Goal: Complete Application Form: Complete application form

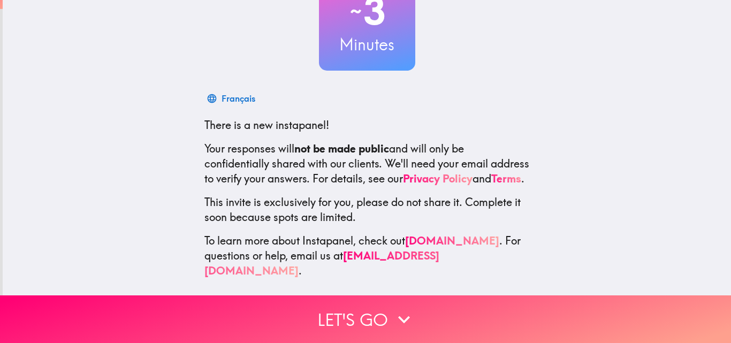
scroll to position [102, 0]
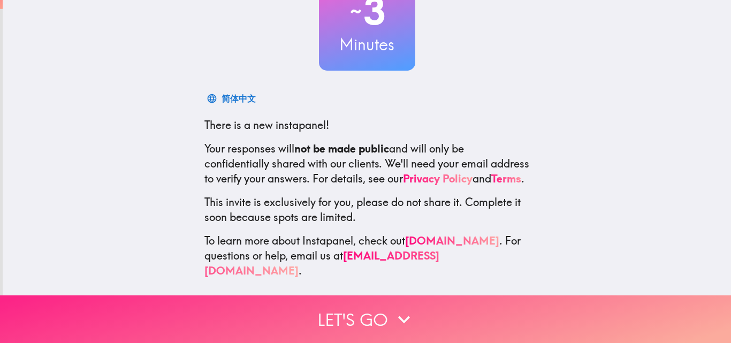
click at [397, 316] on icon "button" at bounding box center [404, 320] width 24 height 24
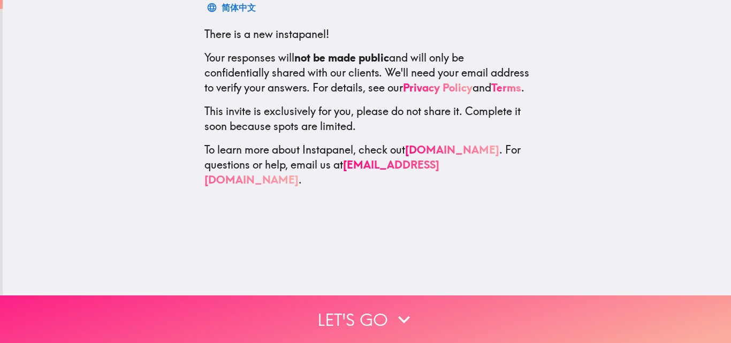
scroll to position [0, 0]
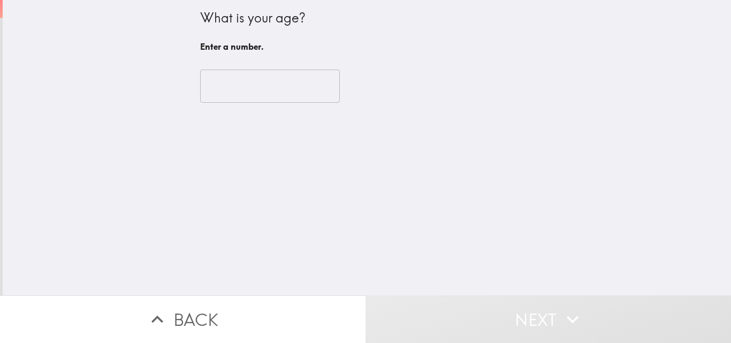
click at [235, 89] on input "number" at bounding box center [270, 86] width 140 height 33
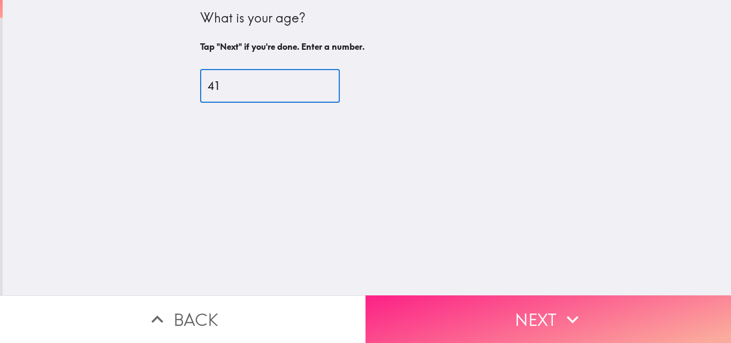
type input "41"
click at [477, 307] on button "Next" at bounding box center [549, 319] width 366 height 48
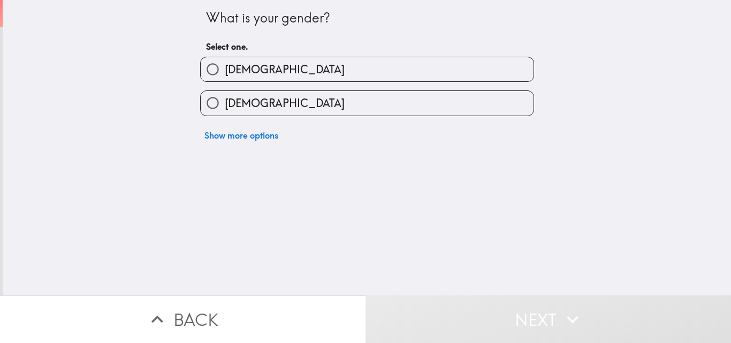
click at [241, 73] on span "[DEMOGRAPHIC_DATA]" at bounding box center [285, 69] width 120 height 15
click at [225, 73] on input "[DEMOGRAPHIC_DATA]" at bounding box center [213, 69] width 24 height 24
radio input "true"
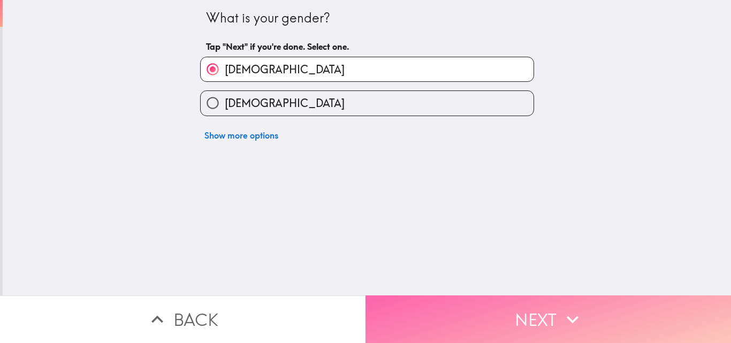
click at [523, 305] on button "Next" at bounding box center [549, 319] width 366 height 48
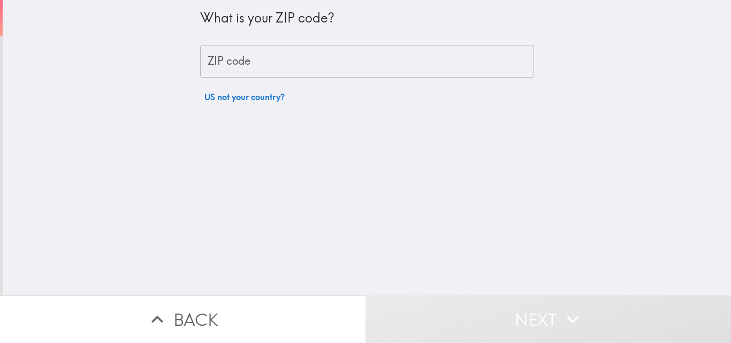
click at [286, 58] on input "ZIP code" at bounding box center [367, 61] width 334 height 33
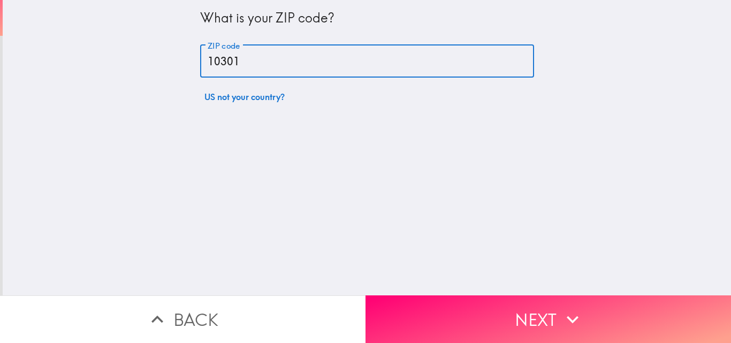
type input "10301"
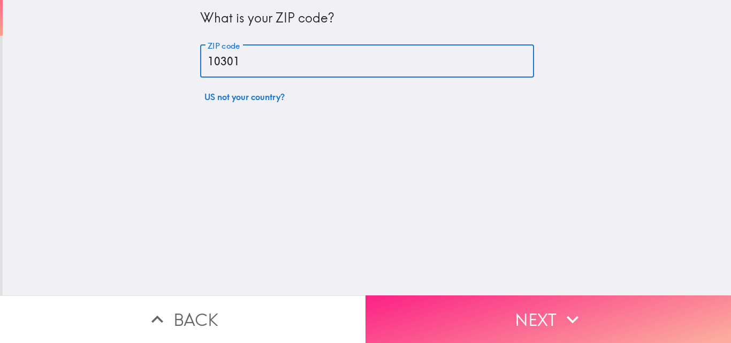
click at [454, 317] on button "Next" at bounding box center [549, 319] width 366 height 48
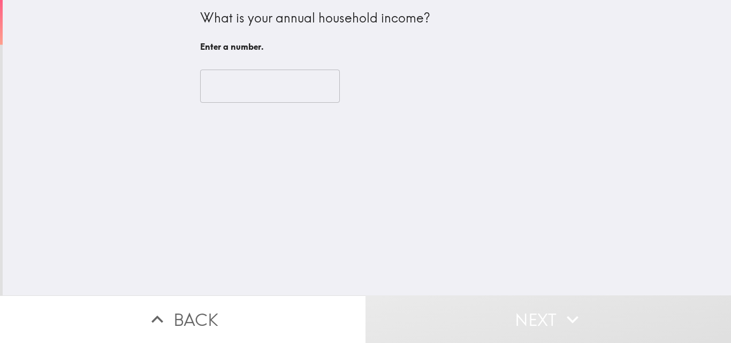
click at [245, 80] on input "number" at bounding box center [270, 86] width 140 height 33
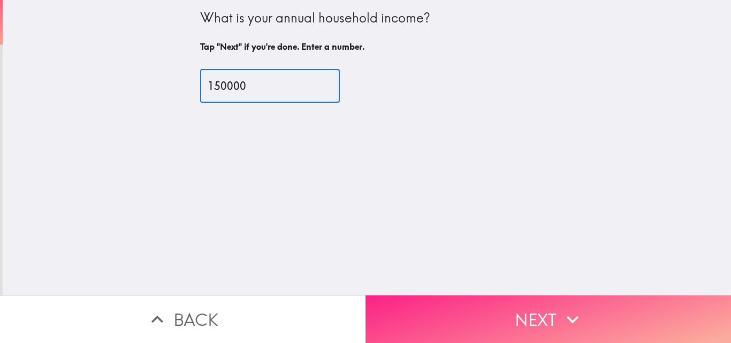
type input "150000"
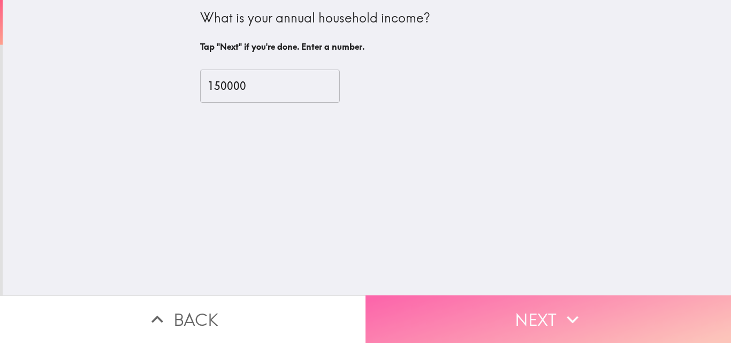
click at [444, 314] on button "Next" at bounding box center [549, 319] width 366 height 48
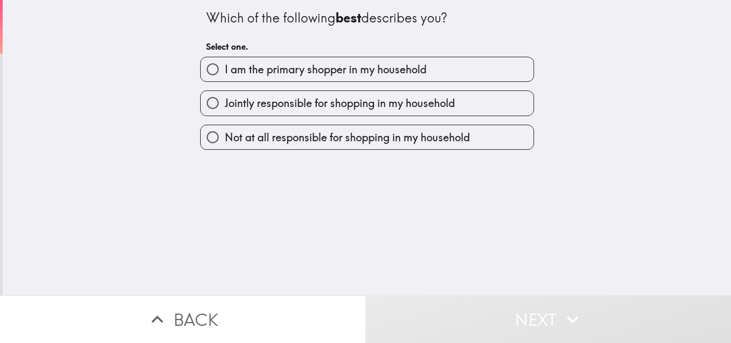
click at [280, 71] on span "I am the primary shopper in my household" at bounding box center [326, 69] width 202 height 15
click at [225, 71] on input "I am the primary shopper in my household" at bounding box center [213, 69] width 24 height 24
radio input "true"
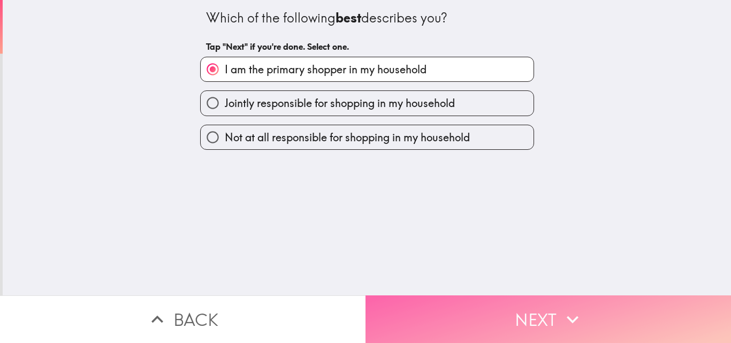
click at [463, 300] on button "Next" at bounding box center [549, 319] width 366 height 48
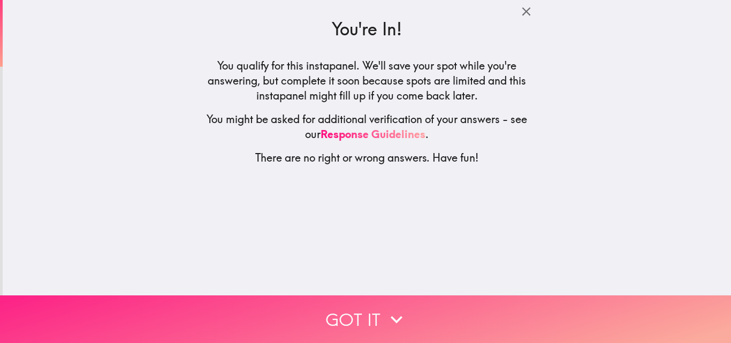
click at [376, 323] on button "Got it" at bounding box center [365, 319] width 731 height 48
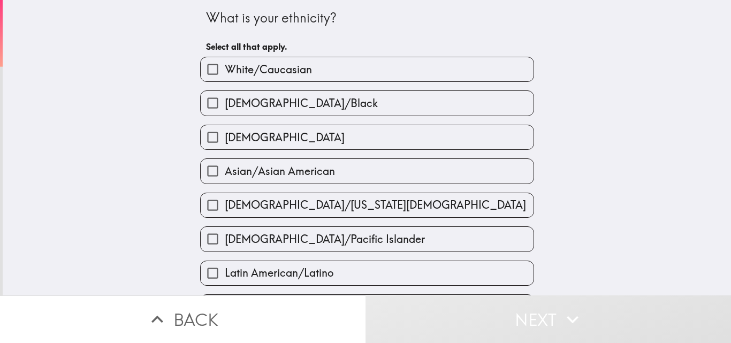
click at [248, 71] on span "White/Caucasian" at bounding box center [268, 69] width 87 height 15
click at [225, 71] on input "White/Caucasian" at bounding box center [213, 69] width 24 height 24
checkbox input "true"
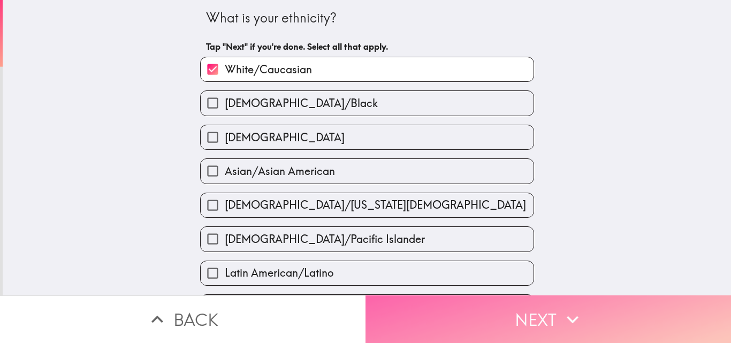
click at [433, 313] on button "Next" at bounding box center [549, 319] width 366 height 48
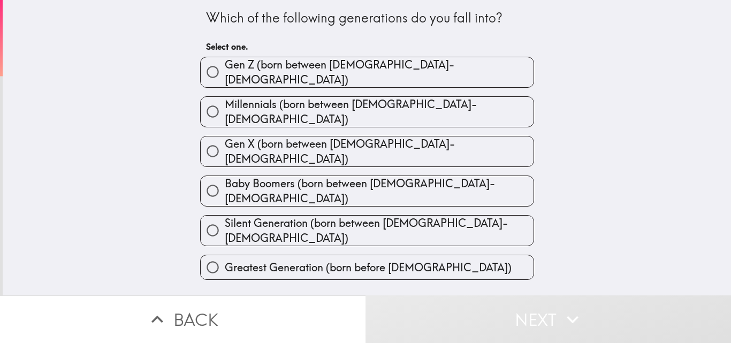
click at [355, 104] on span "Millennials (born between [DEMOGRAPHIC_DATA]-[DEMOGRAPHIC_DATA])" at bounding box center [379, 112] width 309 height 30
click at [225, 104] on input "Millennials (born between [DEMOGRAPHIC_DATA]-[DEMOGRAPHIC_DATA])" at bounding box center [213, 112] width 24 height 24
radio input "true"
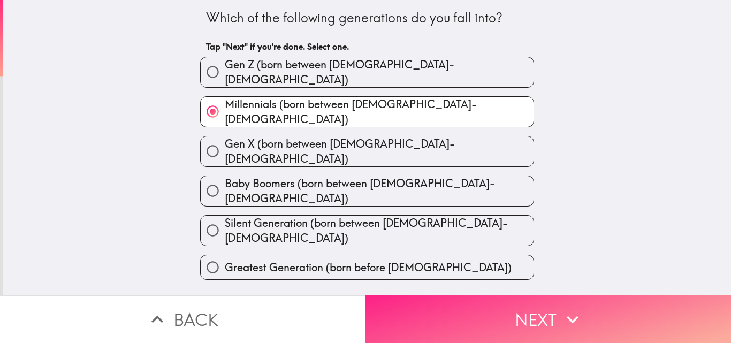
click at [461, 313] on button "Next" at bounding box center [549, 319] width 366 height 48
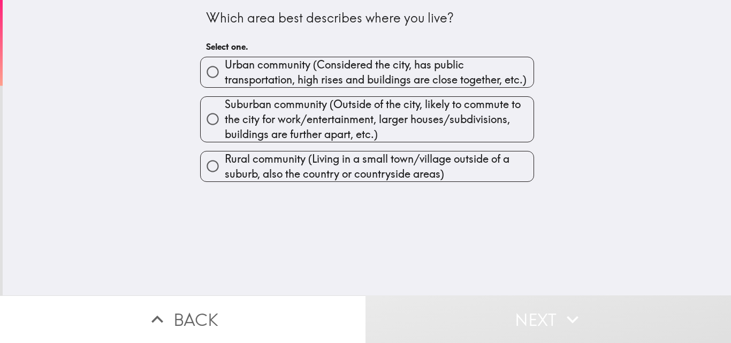
click at [316, 108] on span "Suburban community (Outside of the city, likely to commute to the city for work…" at bounding box center [379, 119] width 309 height 45
click at [225, 108] on input "Suburban community (Outside of the city, likely to commute to the city for work…" at bounding box center [213, 119] width 24 height 24
radio input "true"
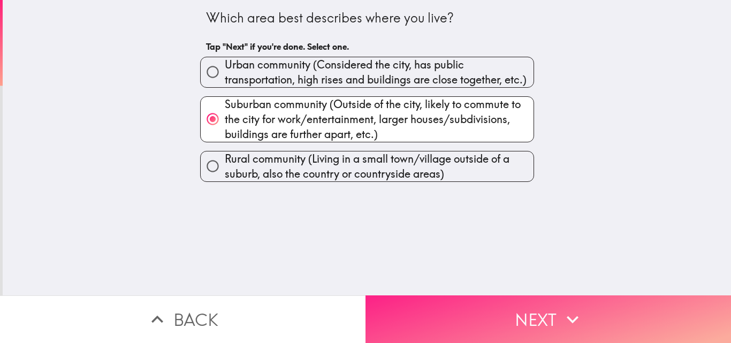
click at [428, 318] on button "Next" at bounding box center [549, 319] width 366 height 48
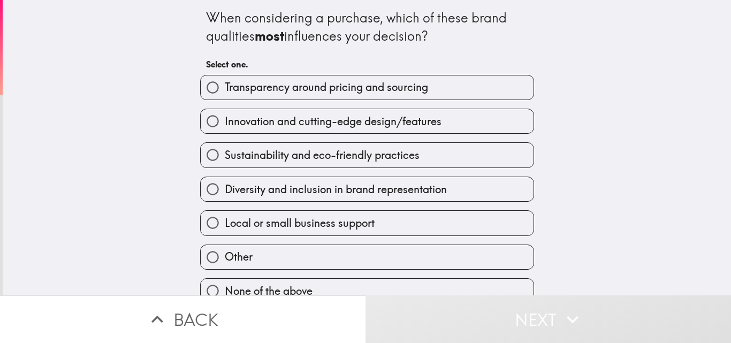
drag, startPoint x: 193, startPoint y: 11, endPoint x: 408, endPoint y: 255, distance: 325.3
click at [408, 255] on div "When considering a purchase, which of these brand qualities most influences you…" at bounding box center [367, 152] width 342 height 304
drag, startPoint x: 222, startPoint y: 19, endPoint x: 427, endPoint y: 29, distance: 204.7
click at [427, 29] on div "When considering a purchase, which of these brand qualities most influences you…" at bounding box center [367, 27] width 322 height 36
click at [393, 36] on div "When considering a purchase, which of these brand qualities most influences you…" at bounding box center [367, 27] width 322 height 36
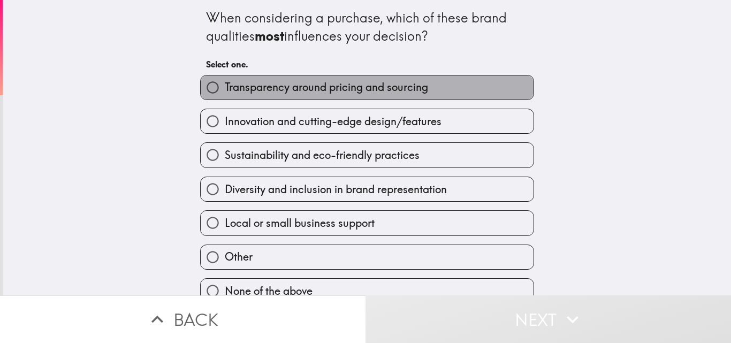
click at [270, 93] on span "Transparency around pricing and sourcing" at bounding box center [326, 87] width 203 height 15
click at [225, 93] on input "Transparency around pricing and sourcing" at bounding box center [213, 87] width 24 height 24
radio input "true"
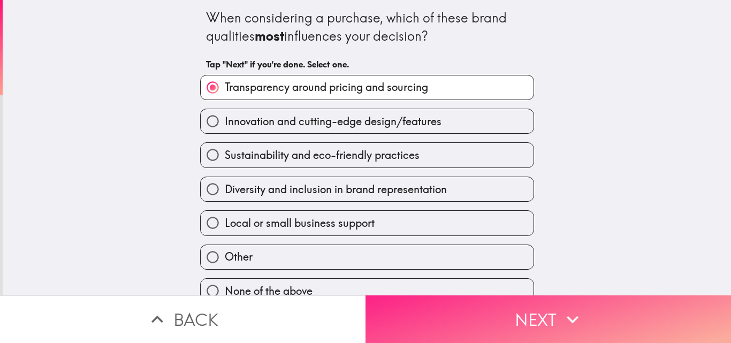
click at [450, 303] on button "Next" at bounding box center [549, 319] width 366 height 48
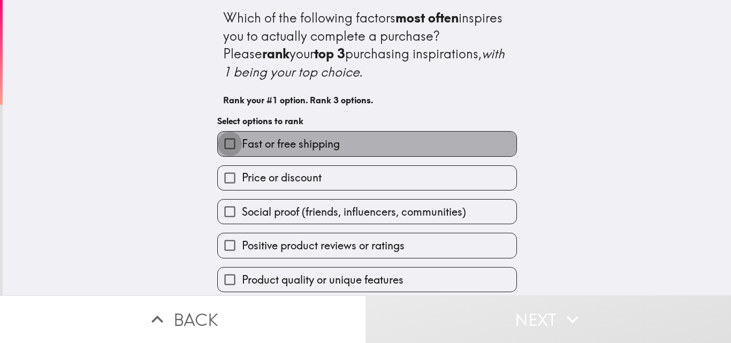
click at [219, 141] on input "Fast or free shipping" at bounding box center [230, 144] width 24 height 24
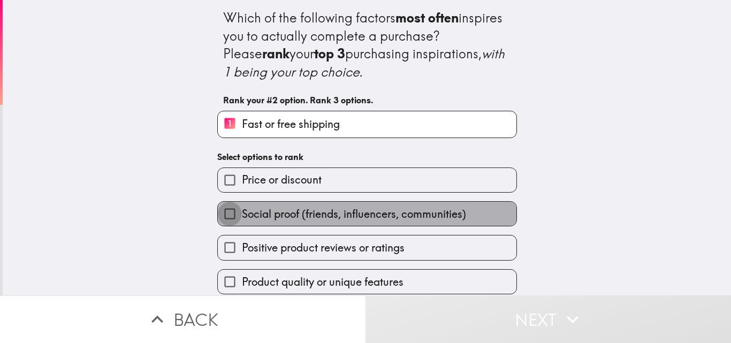
click at [222, 211] on input "Social proof (friends, influencers, communities)" at bounding box center [230, 214] width 24 height 24
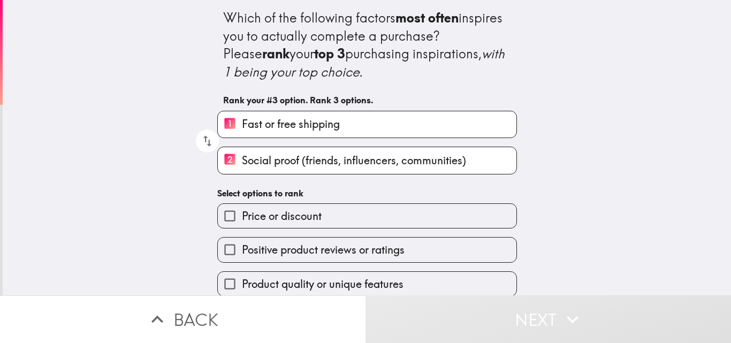
scroll to position [54, 0]
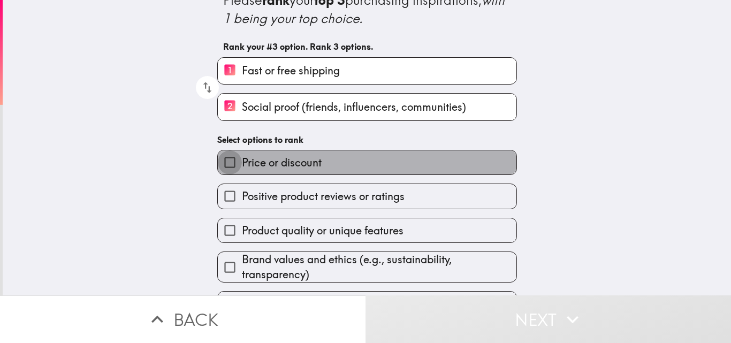
click at [223, 160] on input "Price or discount" at bounding box center [230, 162] width 24 height 24
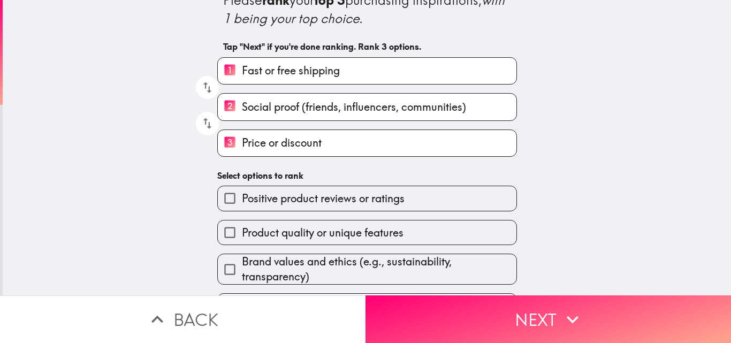
click at [221, 233] on input "Product quality or unique features" at bounding box center [230, 232] width 24 height 24
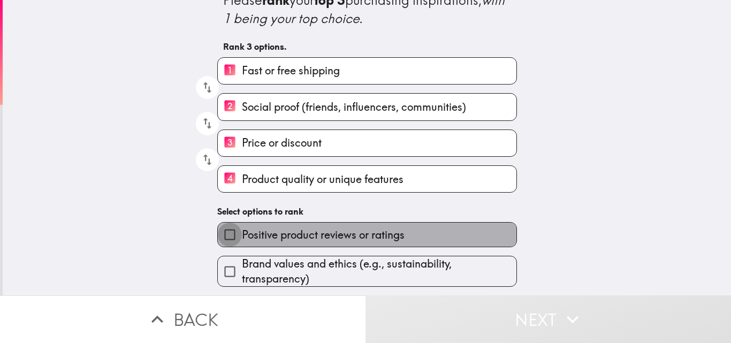
click at [221, 235] on input "Positive product reviews or ratings" at bounding box center [230, 235] width 24 height 24
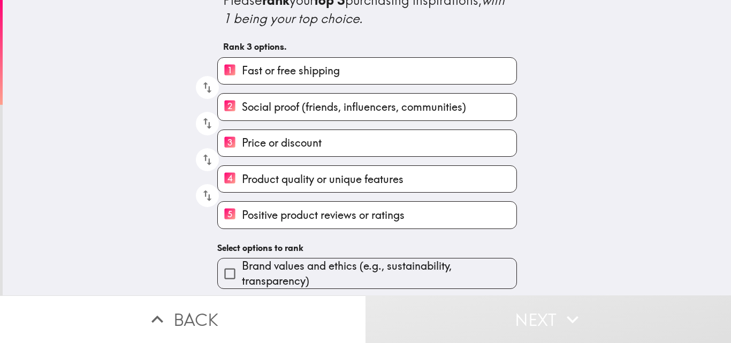
scroll to position [89, 0]
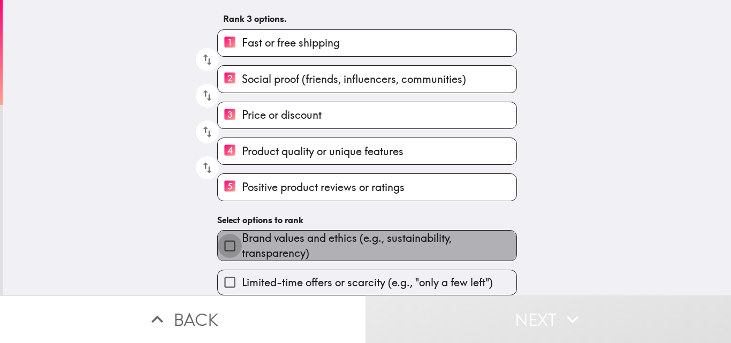
drag, startPoint x: 216, startPoint y: 231, endPoint x: 217, endPoint y: 240, distance: 9.2
click at [218, 237] on input "Brand values and ethics (e.g., sustainability, transparency)" at bounding box center [230, 246] width 24 height 24
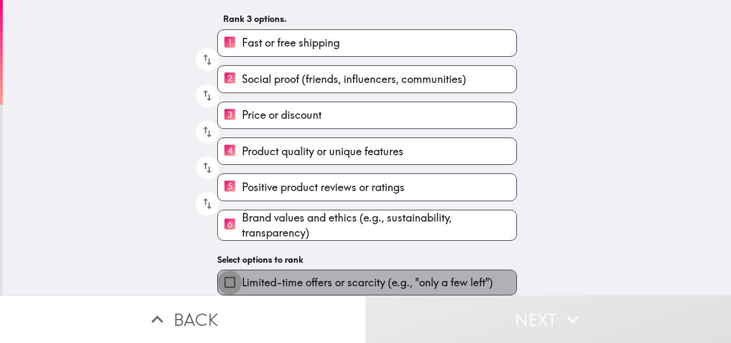
click at [224, 275] on input "Limited-time offers or scarcity (e.g., "only a few left")" at bounding box center [230, 282] width 24 height 24
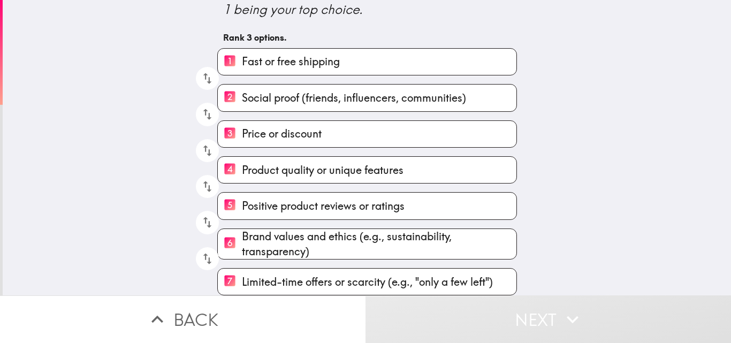
scroll to position [71, 0]
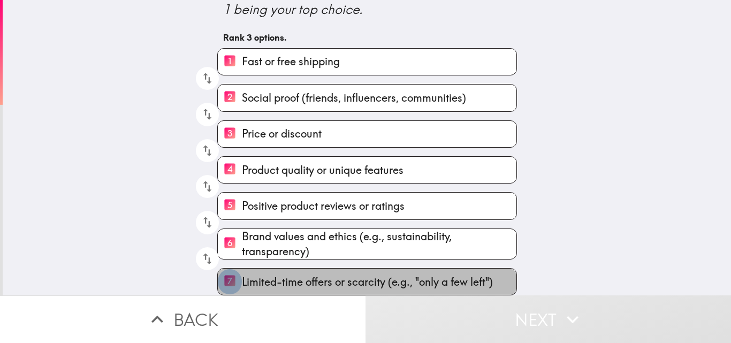
click at [222, 269] on input "7 Limited-time offers or scarcity (e.g., "only a few left")" at bounding box center [230, 282] width 24 height 26
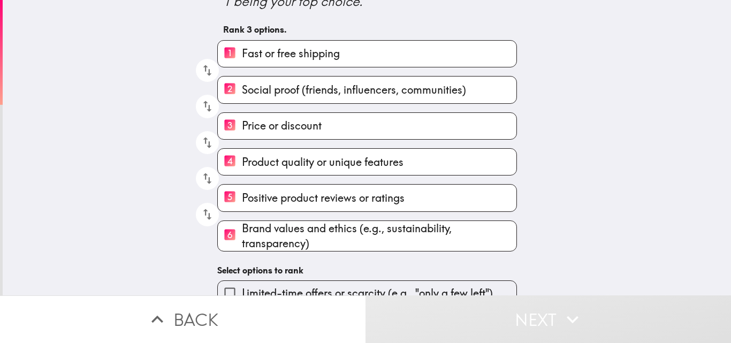
scroll to position [89, 0]
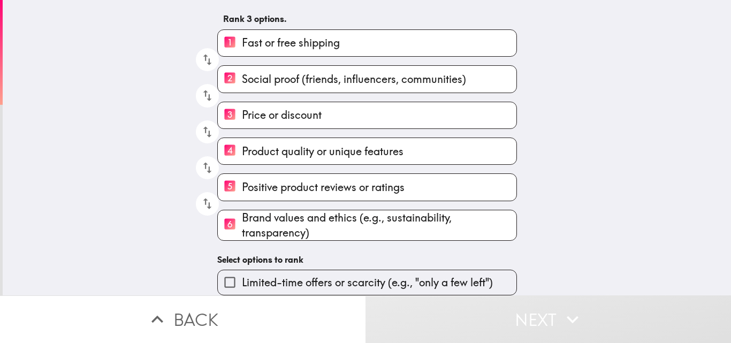
click at [218, 275] on input "Limited-time offers or scarcity (e.g., "only a few left")" at bounding box center [230, 282] width 24 height 24
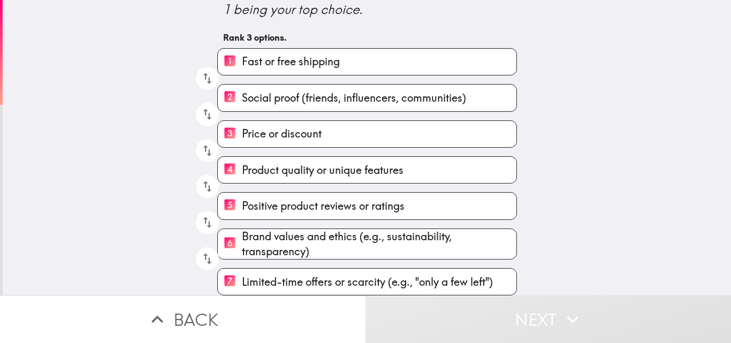
scroll to position [0, 0]
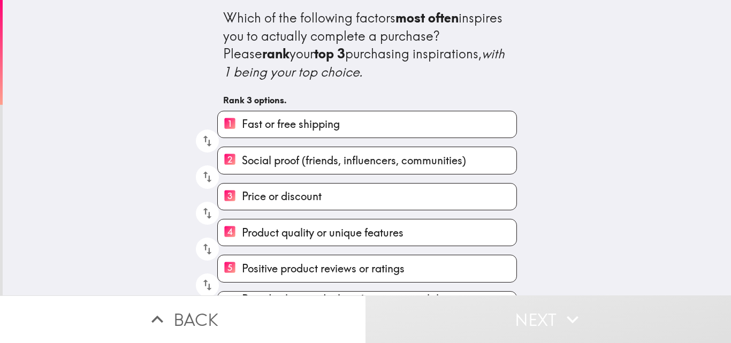
click at [222, 230] on input "4 Product quality or unique features" at bounding box center [230, 232] width 24 height 26
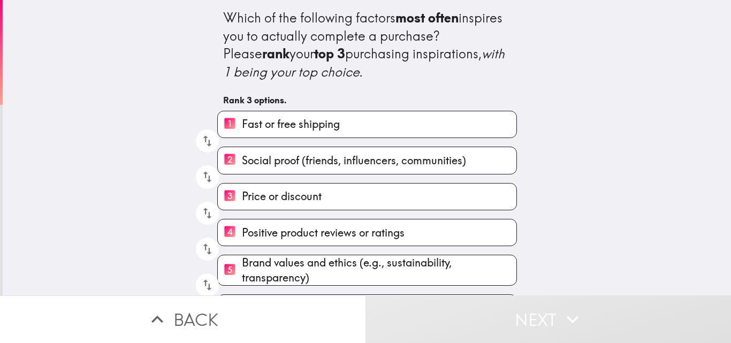
scroll to position [89, 0]
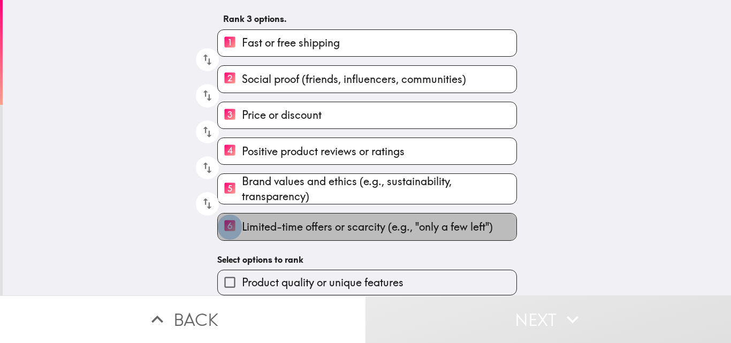
click at [224, 216] on input "6 Limited-time offers or scarcity (e.g., "only a few left")" at bounding box center [230, 227] width 24 height 26
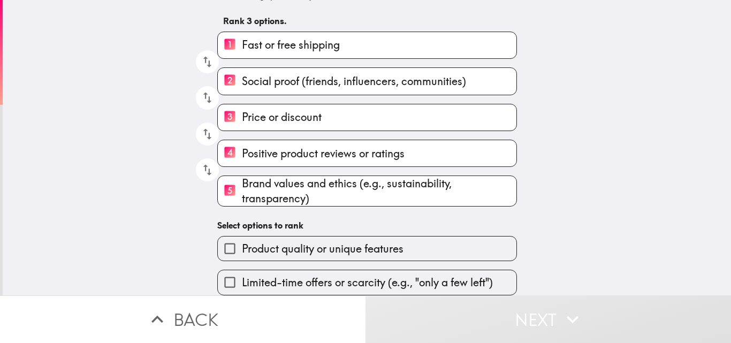
click at [224, 182] on input "5 Brand values and ethics (e.g., sustainability, transparency)" at bounding box center [230, 191] width 24 height 26
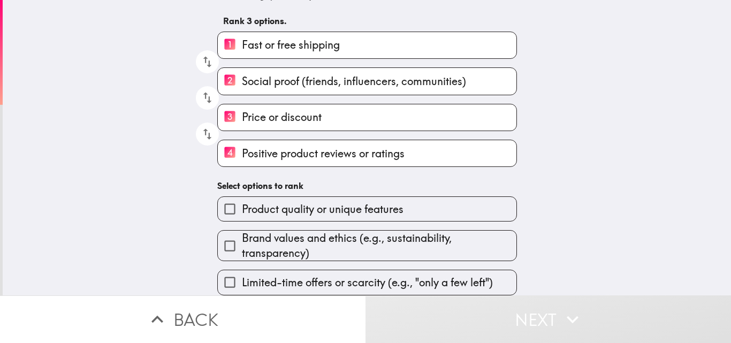
click at [220, 144] on input "4 Positive product reviews or ratings" at bounding box center [230, 153] width 24 height 26
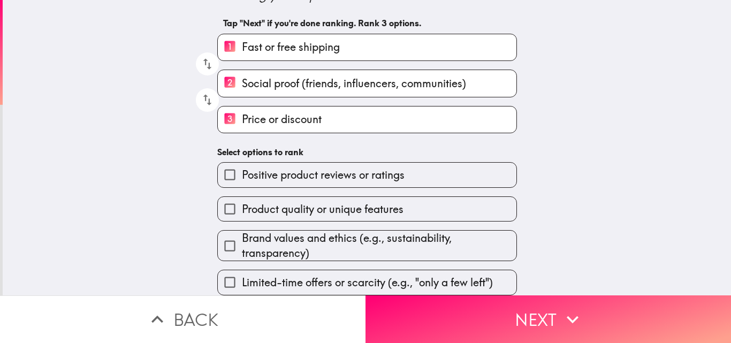
scroll to position [85, 0]
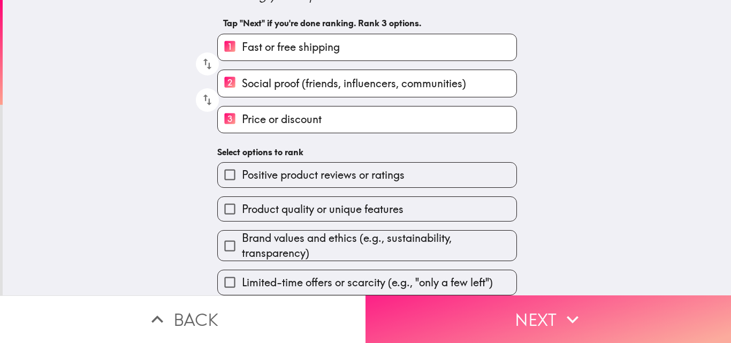
click at [450, 319] on button "Next" at bounding box center [549, 319] width 366 height 48
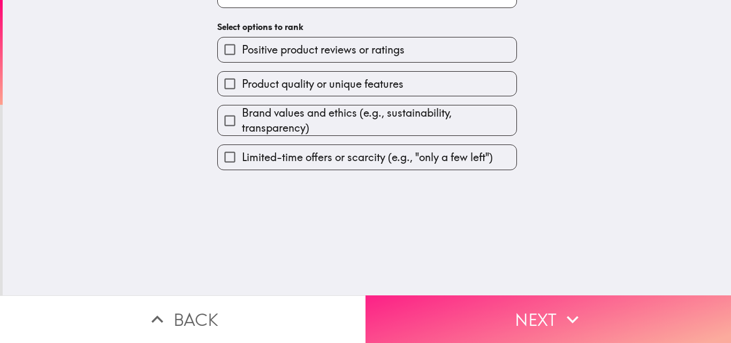
scroll to position [0, 0]
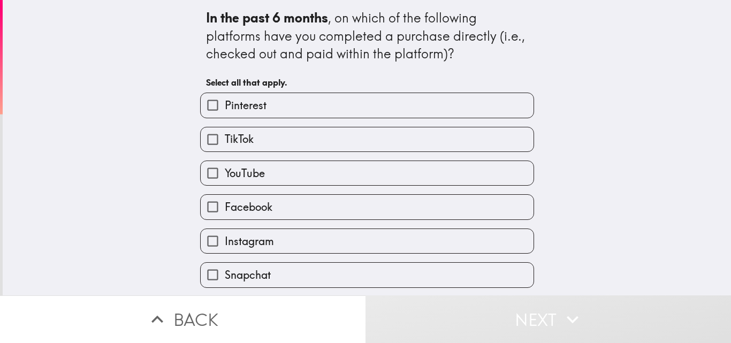
scroll to position [34, 0]
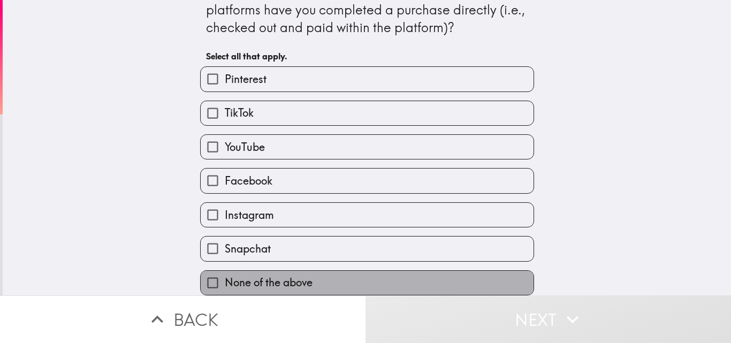
click at [252, 275] on span "None of the above" at bounding box center [269, 282] width 88 height 15
click at [225, 271] on input "None of the above" at bounding box center [213, 283] width 24 height 24
checkbox input "true"
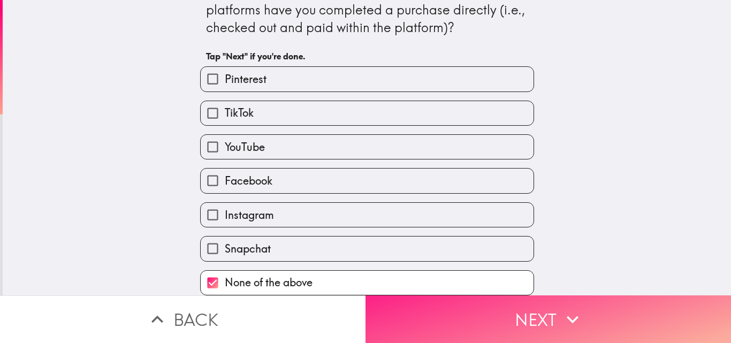
click at [479, 314] on button "Next" at bounding box center [549, 319] width 366 height 48
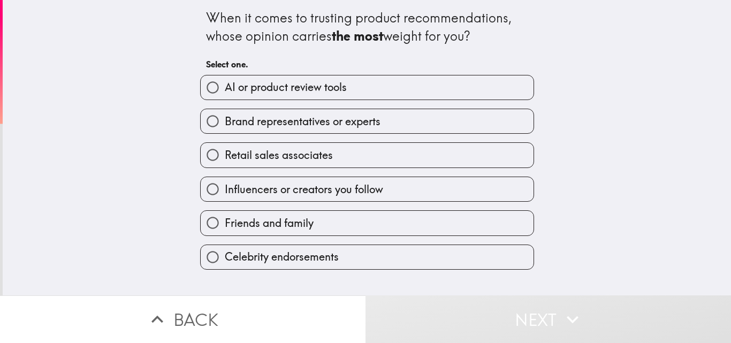
click at [290, 225] on span "Friends and family" at bounding box center [269, 223] width 89 height 15
click at [225, 225] on input "Friends and family" at bounding box center [213, 223] width 24 height 24
radio input "true"
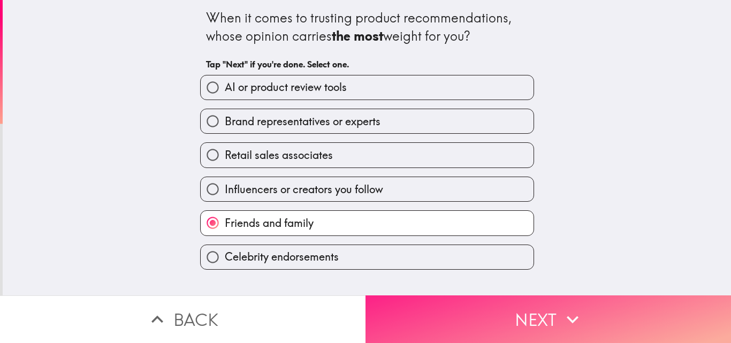
click at [458, 301] on button "Next" at bounding box center [549, 319] width 366 height 48
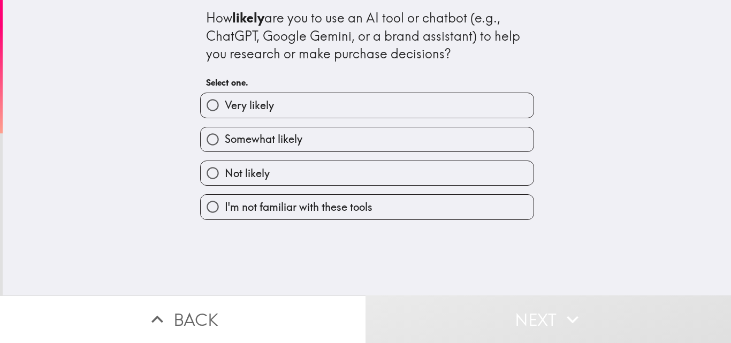
click at [250, 106] on span "Very likely" at bounding box center [249, 105] width 49 height 15
click at [225, 106] on input "Very likely" at bounding box center [213, 105] width 24 height 24
radio input "true"
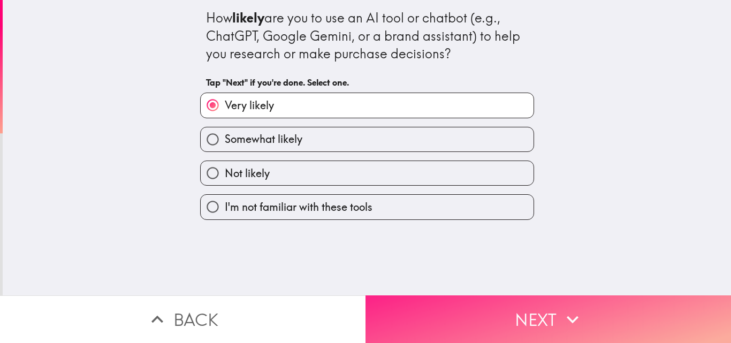
click at [483, 312] on button "Next" at bounding box center [549, 319] width 366 height 48
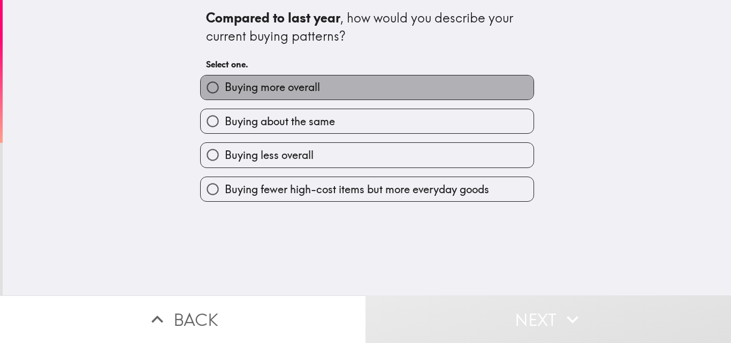
click at [286, 89] on span "Buying more overall" at bounding box center [272, 87] width 95 height 15
click at [225, 89] on input "Buying more overall" at bounding box center [213, 87] width 24 height 24
radio input "true"
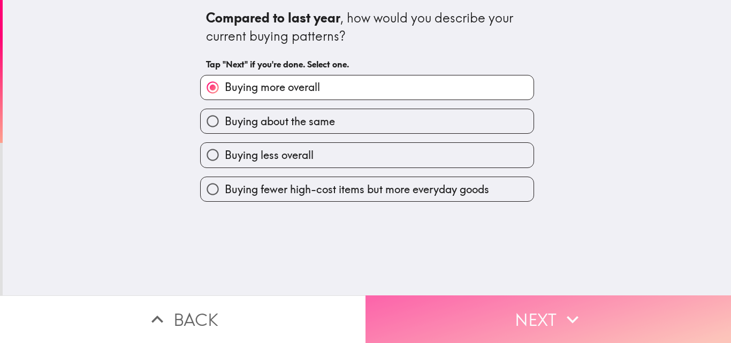
click at [466, 295] on button "Next" at bounding box center [549, 319] width 366 height 48
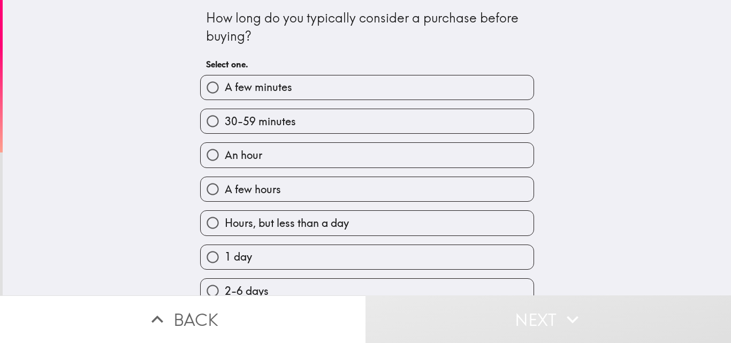
drag, startPoint x: 200, startPoint y: 14, endPoint x: 264, endPoint y: 45, distance: 71.6
click at [264, 45] on div "How long do you typically consider a purchase before buying?" at bounding box center [367, 27] width 322 height 36
click at [249, 120] on span "30-59 minutes" at bounding box center [260, 121] width 71 height 15
click at [225, 120] on input "30-59 minutes" at bounding box center [213, 121] width 24 height 24
radio input "true"
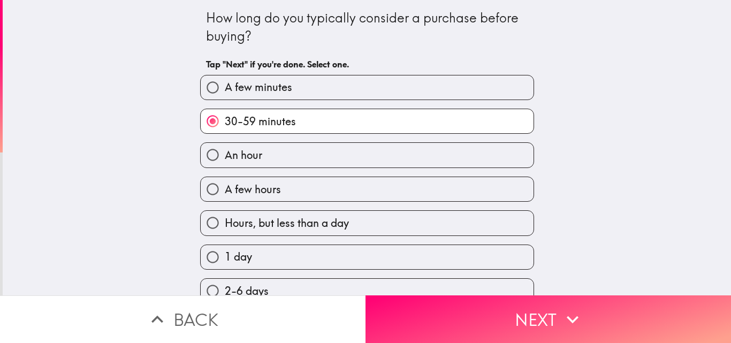
click at [262, 87] on span "A few minutes" at bounding box center [258, 87] width 67 height 15
click at [225, 87] on input "A few minutes" at bounding box center [213, 87] width 24 height 24
radio input "true"
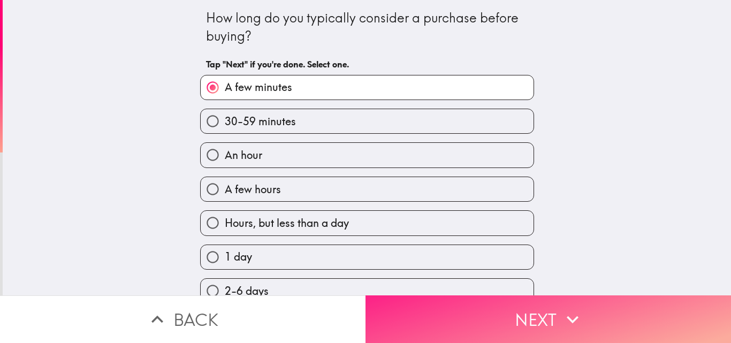
click at [436, 315] on button "Next" at bounding box center [549, 319] width 366 height 48
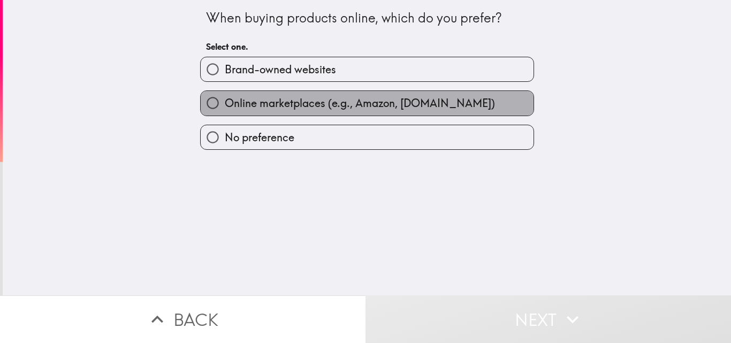
click at [318, 105] on span "Online marketplaces (e.g., Amazon, [DOMAIN_NAME])" at bounding box center [360, 103] width 270 height 15
click at [225, 105] on input "Online marketplaces (e.g., Amazon, [DOMAIN_NAME])" at bounding box center [213, 103] width 24 height 24
radio input "true"
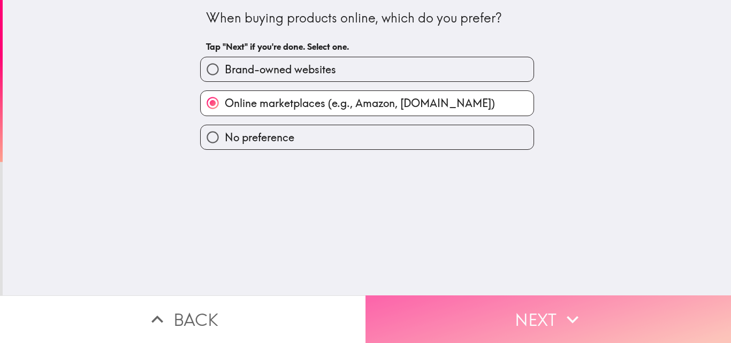
click at [451, 301] on button "Next" at bounding box center [549, 319] width 366 height 48
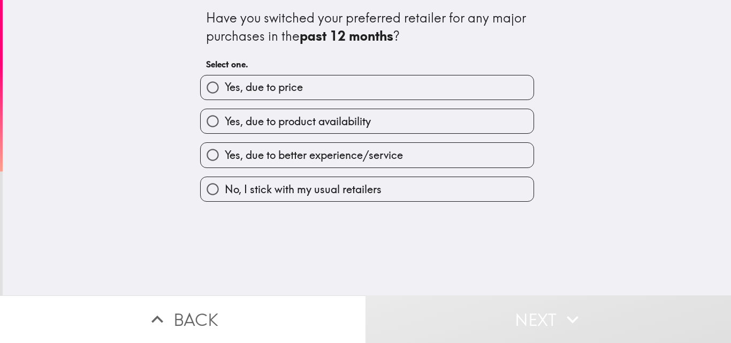
click at [288, 91] on span "Yes, due to price" at bounding box center [264, 87] width 78 height 15
click at [225, 91] on input "Yes, due to price" at bounding box center [213, 87] width 24 height 24
radio input "true"
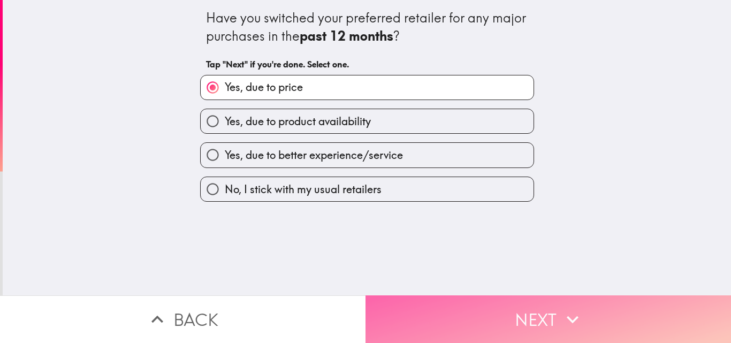
click at [434, 314] on button "Next" at bounding box center [549, 319] width 366 height 48
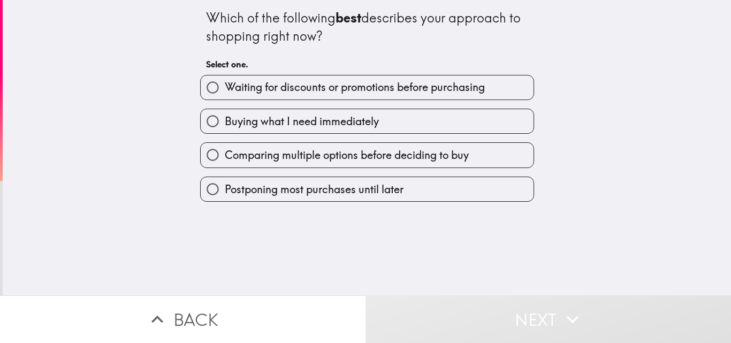
click at [325, 115] on span "Buying what I need immediately" at bounding box center [302, 121] width 154 height 15
click at [225, 115] on input "Buying what I need immediately" at bounding box center [213, 121] width 24 height 24
radio input "true"
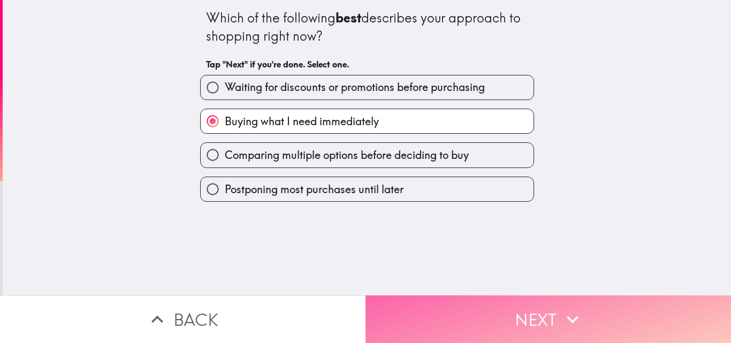
click at [418, 315] on button "Next" at bounding box center [549, 319] width 366 height 48
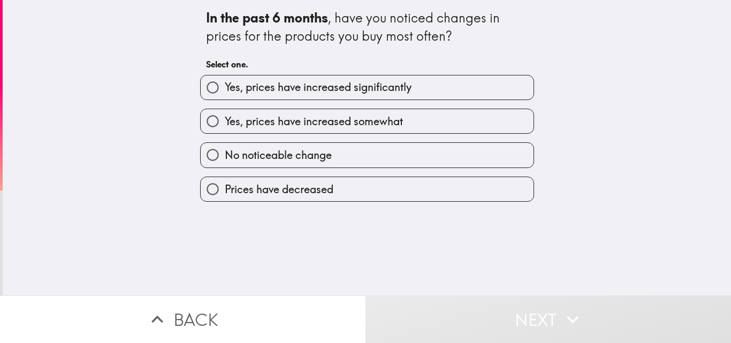
click at [335, 85] on span "Yes, prices have increased significantly" at bounding box center [318, 87] width 187 height 15
click at [225, 85] on input "Yes, prices have increased significantly" at bounding box center [213, 87] width 24 height 24
radio input "true"
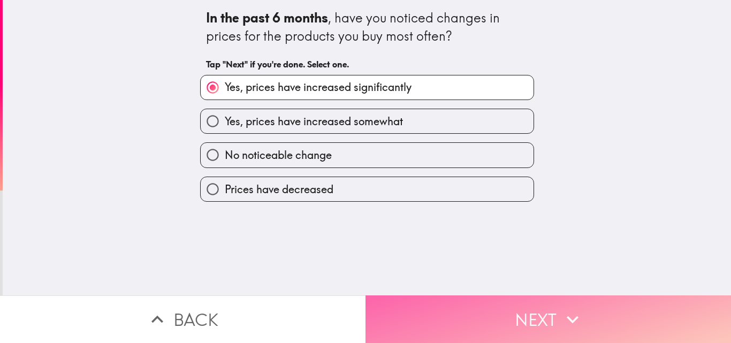
click at [446, 316] on button "Next" at bounding box center [549, 319] width 366 height 48
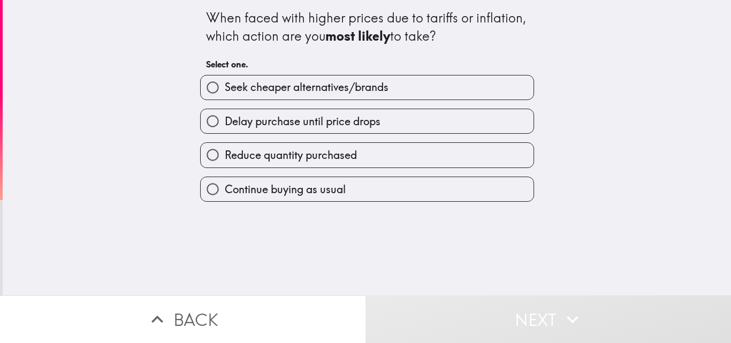
click at [319, 187] on span "Continue buying as usual" at bounding box center [285, 189] width 121 height 15
click at [225, 187] on input "Continue buying as usual" at bounding box center [213, 189] width 24 height 24
radio input "true"
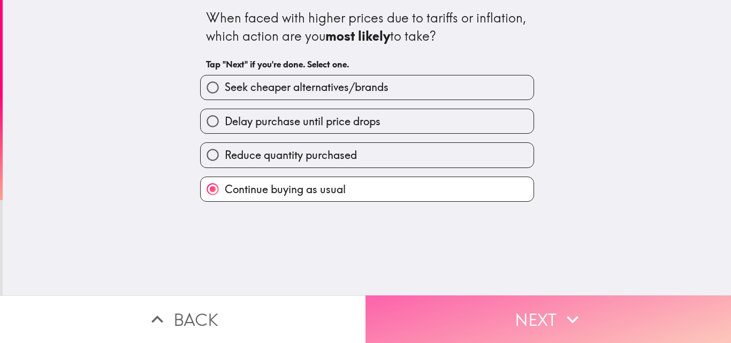
click at [446, 315] on button "Next" at bounding box center [549, 319] width 366 height 48
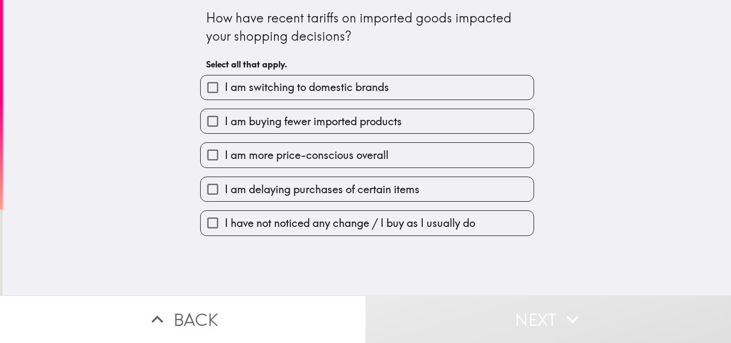
click at [201, 88] on input "I am switching to domestic brands" at bounding box center [213, 87] width 24 height 24
checkbox input "true"
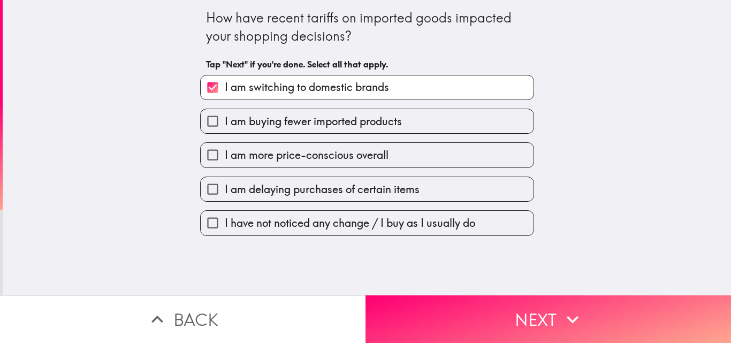
click at [203, 119] on input "I am buying fewer imported products" at bounding box center [213, 121] width 24 height 24
checkbox input "true"
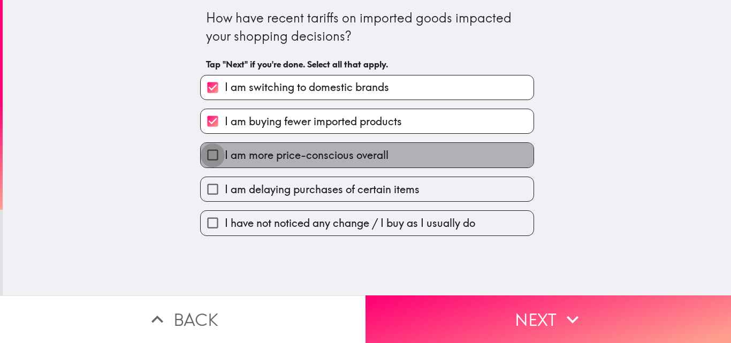
click at [203, 156] on input "I am more price-conscious overall" at bounding box center [213, 155] width 24 height 24
checkbox input "true"
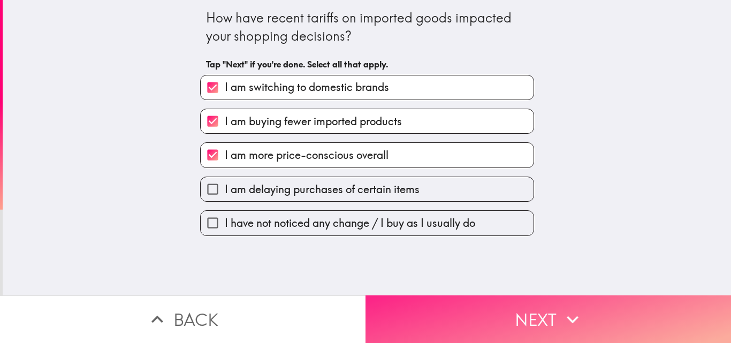
click at [484, 324] on button "Next" at bounding box center [549, 319] width 366 height 48
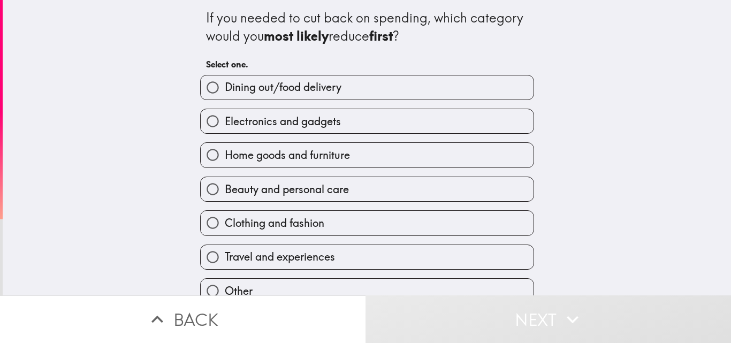
scroll to position [50, 0]
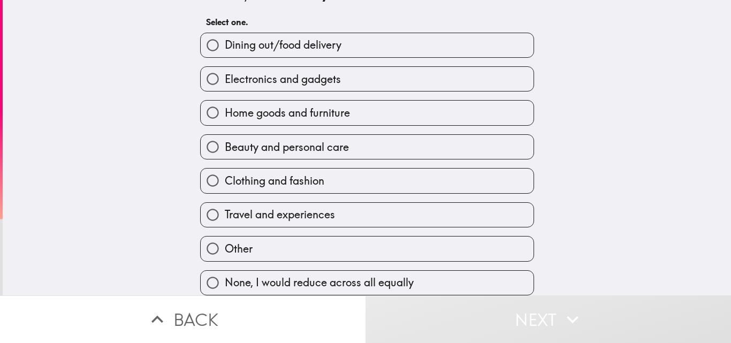
click at [225, 245] on span "Other" at bounding box center [239, 248] width 28 height 15
click at [223, 245] on input "Other" at bounding box center [213, 249] width 24 height 24
radio input "true"
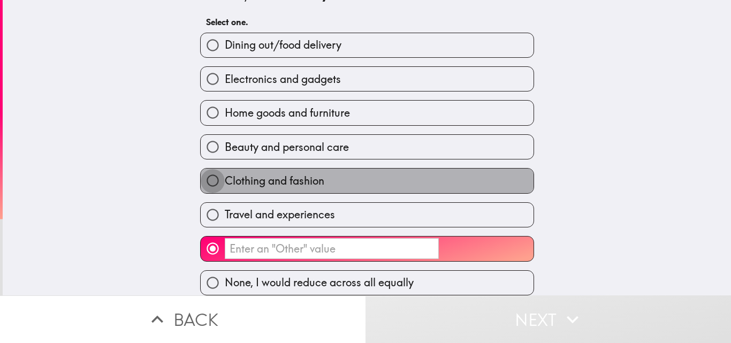
click at [203, 173] on input "Clothing and fashion" at bounding box center [213, 181] width 24 height 24
radio input "true"
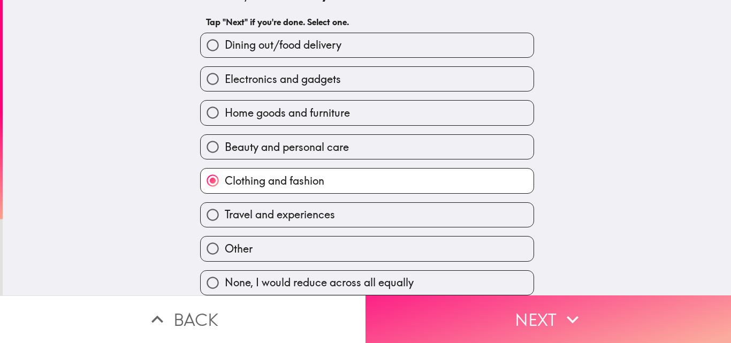
click at [440, 305] on button "Next" at bounding box center [549, 319] width 366 height 48
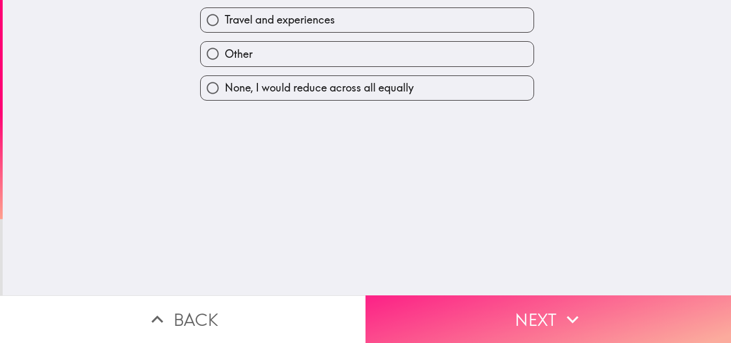
scroll to position [0, 0]
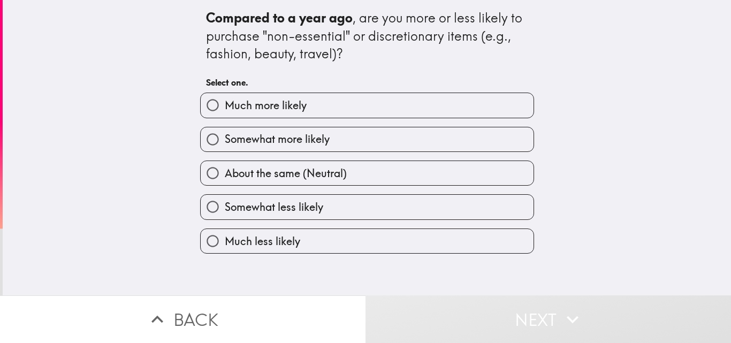
click at [230, 109] on span "Much more likely" at bounding box center [266, 105] width 82 height 15
click at [225, 109] on input "Much more likely" at bounding box center [213, 105] width 24 height 24
radio input "true"
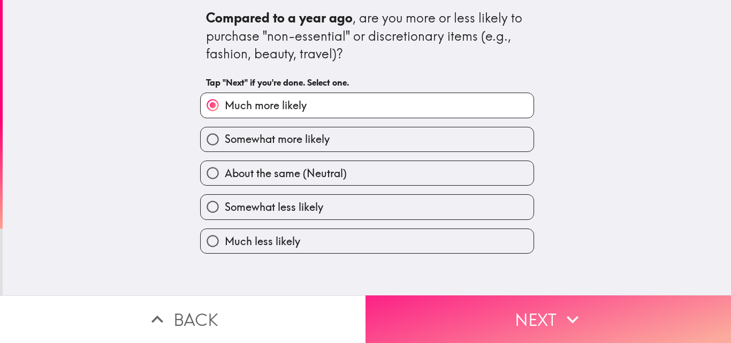
click at [433, 299] on button "Next" at bounding box center [549, 319] width 366 height 48
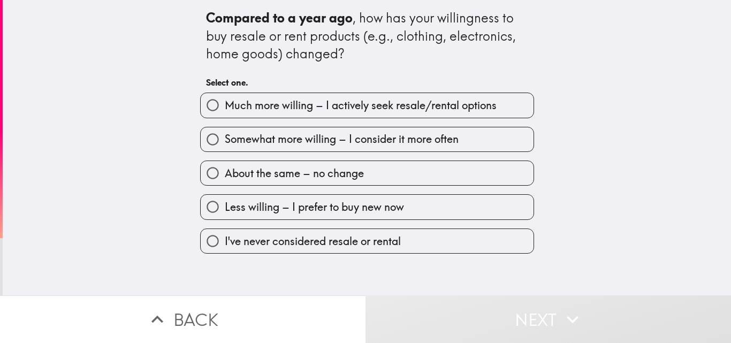
click at [298, 142] on span "Somewhat more willing – I consider it more often" at bounding box center [342, 139] width 234 height 15
click at [225, 142] on input "Somewhat more willing – I consider it more often" at bounding box center [213, 139] width 24 height 24
radio input "true"
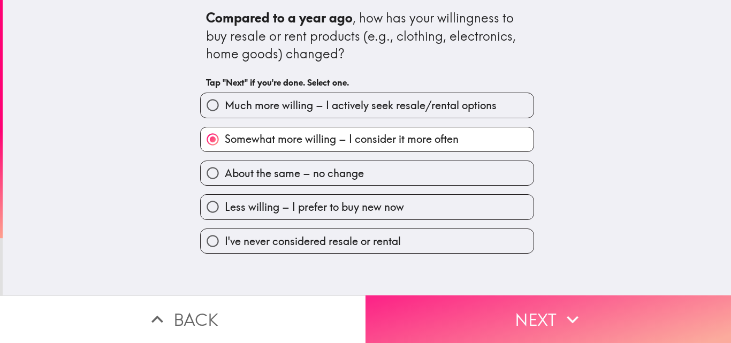
click at [488, 304] on button "Next" at bounding box center [549, 319] width 366 height 48
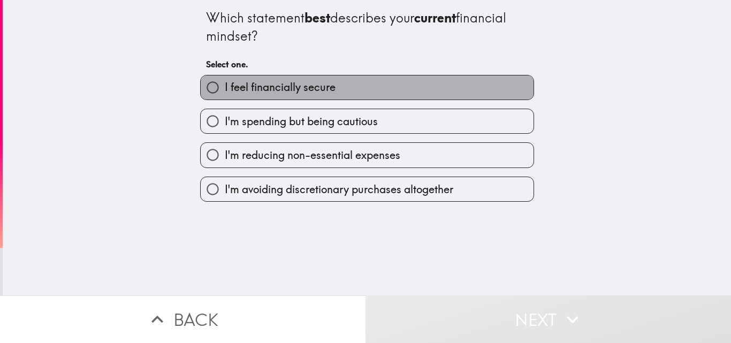
click at [294, 91] on span "I feel financially secure" at bounding box center [280, 87] width 111 height 15
click at [225, 91] on input "I feel financially secure" at bounding box center [213, 87] width 24 height 24
radio input "true"
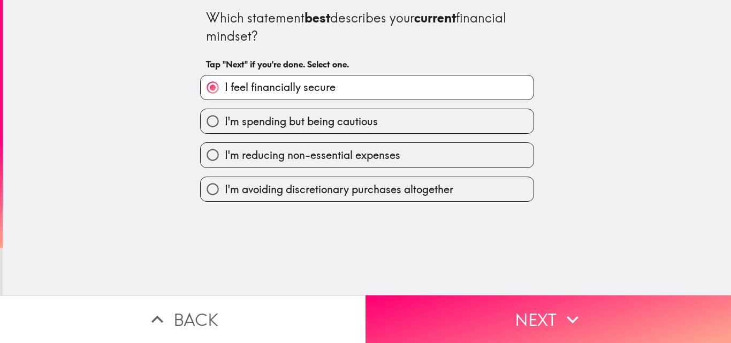
click at [448, 286] on div "Which statement best describes your current financial mindset? Tap "Next" if yo…" at bounding box center [367, 147] width 728 height 295
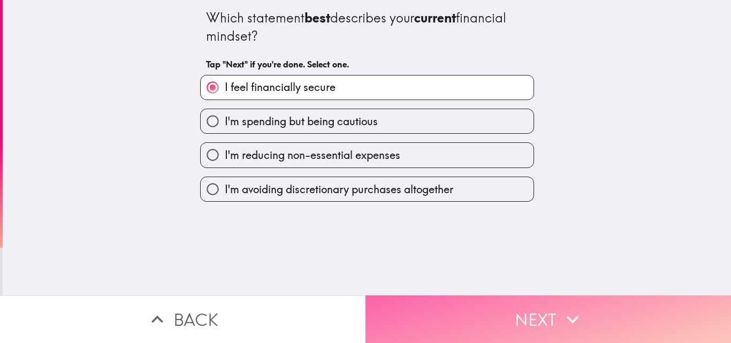
click at [450, 295] on button "Next" at bounding box center [549, 319] width 366 height 48
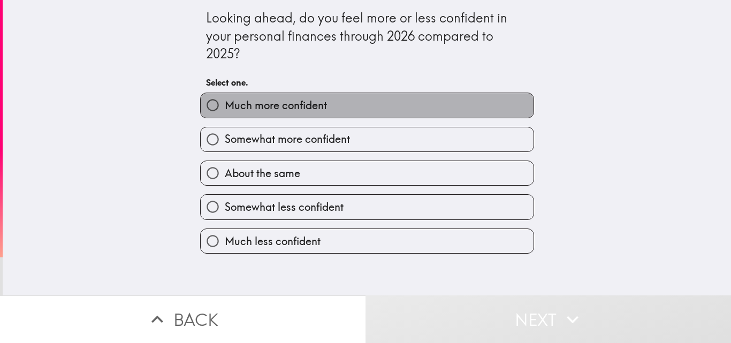
click at [253, 104] on span "Much more confident" at bounding box center [276, 105] width 102 height 15
click at [225, 104] on input "Much more confident" at bounding box center [213, 105] width 24 height 24
radio input "true"
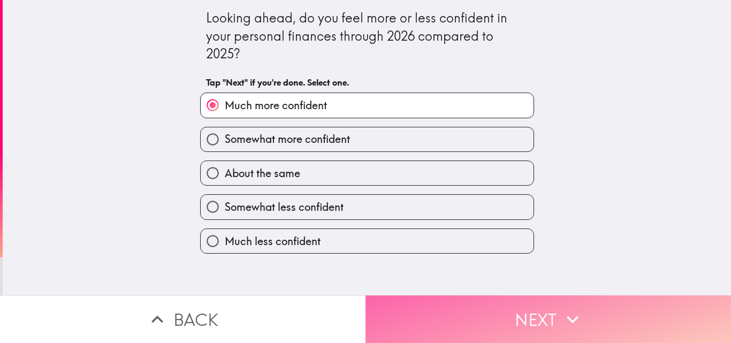
click at [431, 299] on button "Next" at bounding box center [549, 319] width 366 height 48
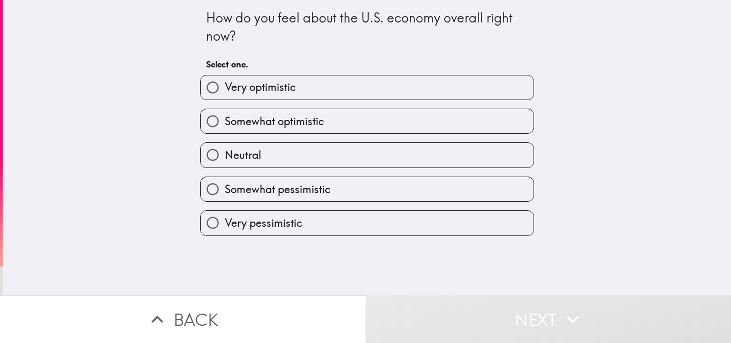
click at [263, 89] on span "Very optimistic" at bounding box center [260, 87] width 71 height 15
click at [225, 89] on input "Very optimistic" at bounding box center [213, 87] width 24 height 24
radio input "true"
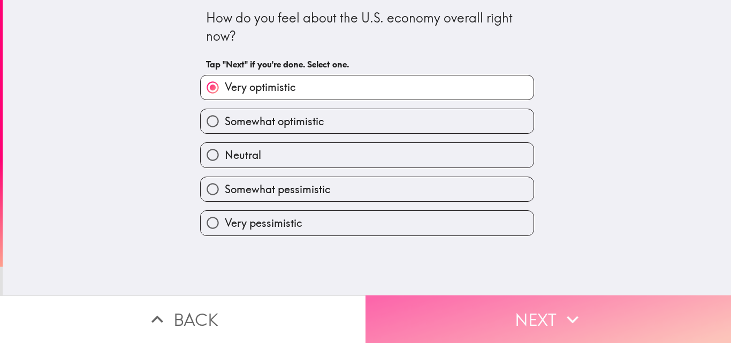
click at [463, 307] on button "Next" at bounding box center [549, 319] width 366 height 48
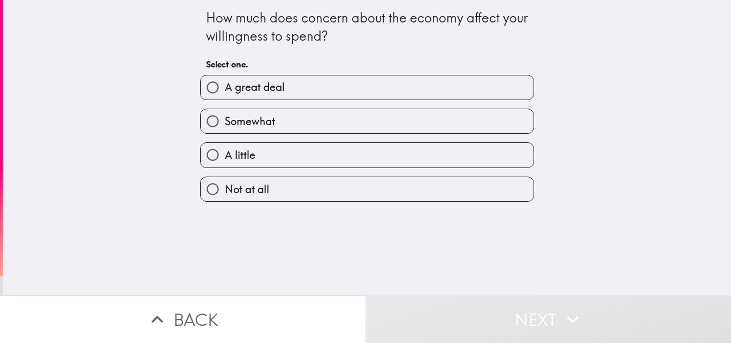
click at [265, 94] on span "A great deal" at bounding box center [255, 87] width 60 height 15
click at [225, 94] on input "A great deal" at bounding box center [213, 87] width 24 height 24
radio input "true"
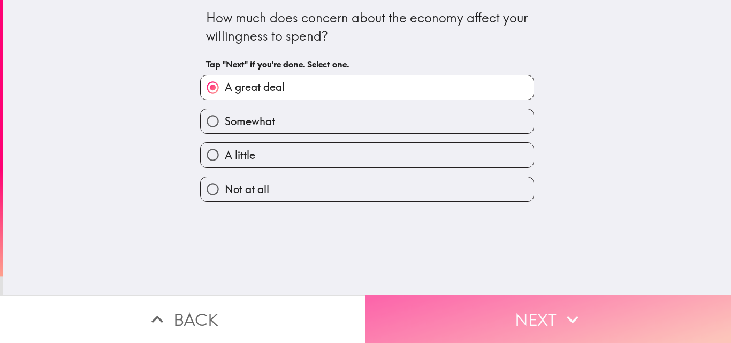
click at [445, 320] on button "Next" at bounding box center [549, 319] width 366 height 48
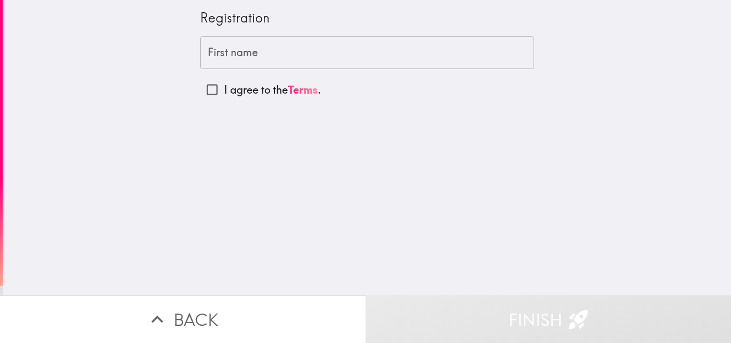
click at [238, 43] on div "First name First name" at bounding box center [367, 52] width 334 height 33
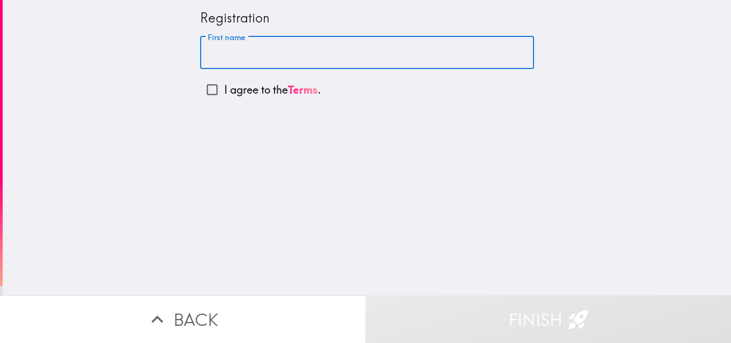
paste input "[PERSON_NAME]"
type input "[PERSON_NAME]"
click at [207, 90] on input "I agree to the Terms ." at bounding box center [212, 90] width 24 height 24
checkbox input "true"
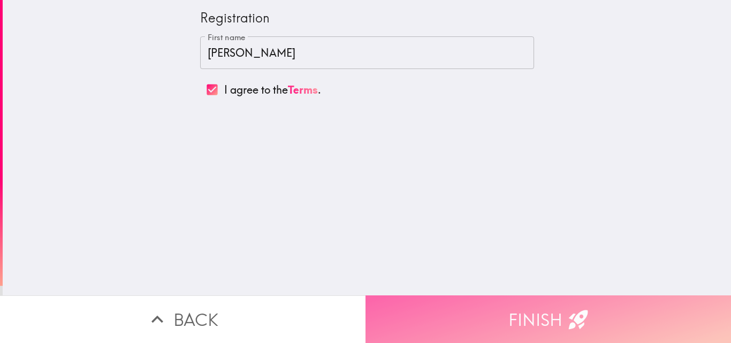
click at [413, 301] on button "Finish" at bounding box center [549, 319] width 366 height 48
